Goal: Task Accomplishment & Management: Manage account settings

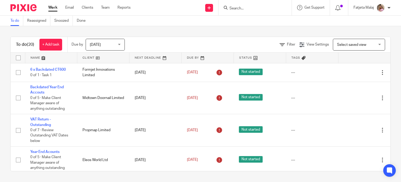
click at [241, 7] on input "Search" at bounding box center [252, 8] width 47 height 5
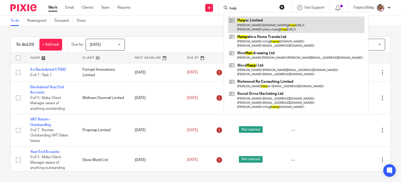
type input "haip"
click at [255, 29] on link at bounding box center [296, 24] width 137 height 16
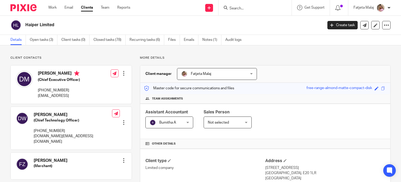
scroll to position [104, 0]
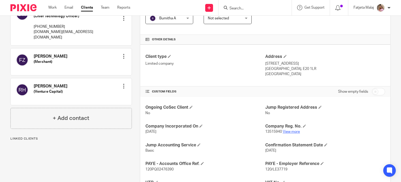
click at [286, 131] on link "View more" at bounding box center [291, 132] width 17 height 4
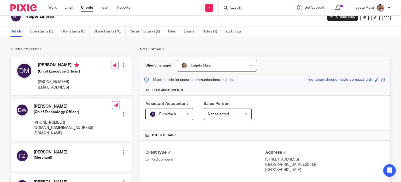
scroll to position [8, 0]
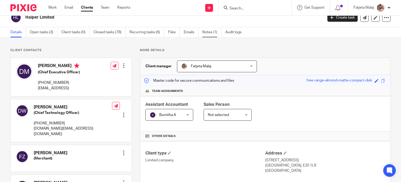
click at [209, 32] on link "Notes (1)" at bounding box center [211, 32] width 19 height 10
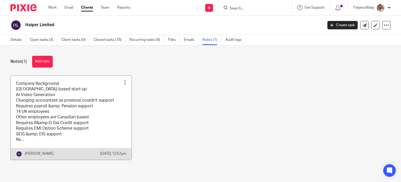
click at [85, 124] on link at bounding box center [71, 117] width 121 height 84
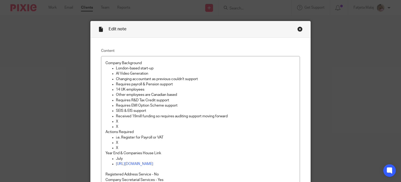
click at [92, 120] on div "Content Company Background [GEOGRAPHIC_DATA]-based start-up AI Video Generation…" at bounding box center [201, 164] width 220 height 252
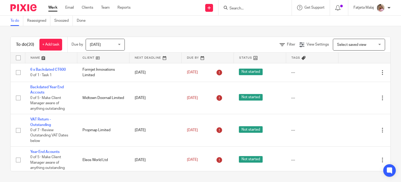
click at [251, 10] on input "Search" at bounding box center [252, 8] width 47 height 5
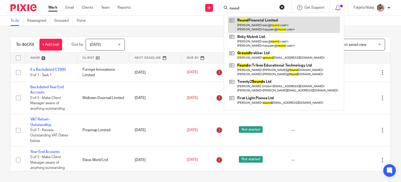
type input "round"
click at [253, 22] on link at bounding box center [284, 24] width 112 height 16
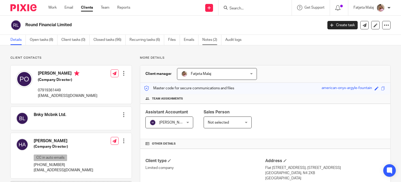
click at [206, 41] on link "Notes (2)" at bounding box center [211, 40] width 19 height 10
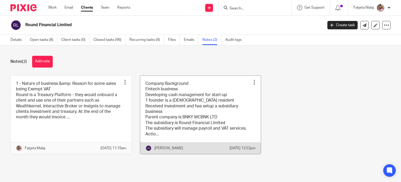
click at [179, 119] on link at bounding box center [200, 114] width 121 height 78
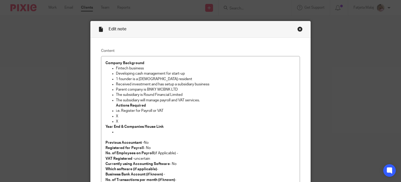
click at [300, 32] on div "Edit note" at bounding box center [201, 29] width 220 height 16
click at [298, 20] on div "Edit note Content Company Background Fintech business Developing cash managemen…" at bounding box center [200, 91] width 401 height 182
drag, startPoint x: 296, startPoint y: 28, endPoint x: 347, endPoint y: 130, distance: 114.1
click at [347, 130] on div "Edit note Content Company Background Fintech business Developing cash managemen…" at bounding box center [200, 91] width 401 height 182
click at [298, 31] on div "Close this dialog window" at bounding box center [300, 28] width 5 height 5
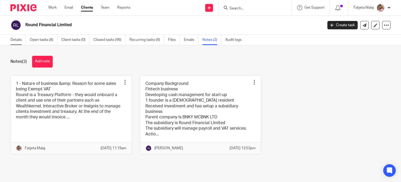
click at [16, 39] on link "Details" at bounding box center [17, 40] width 15 height 10
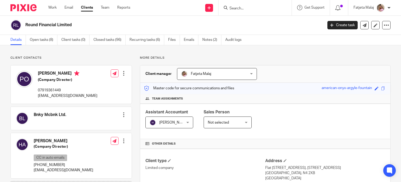
click at [247, 10] on input "Search" at bounding box center [252, 8] width 47 height 5
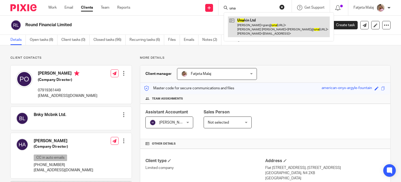
type input "una"
click at [251, 31] on link at bounding box center [279, 26] width 102 height 21
